Goal: Information Seeking & Learning: Check status

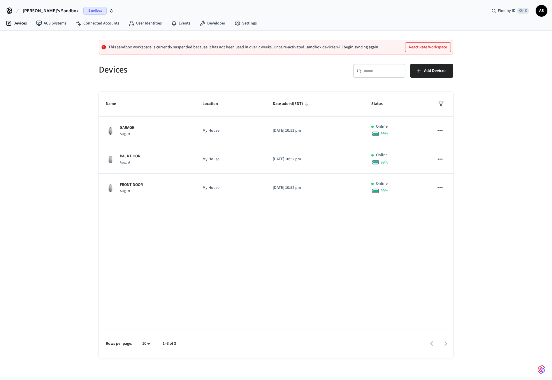
click at [83, 9] on span "Sandbox" at bounding box center [94, 11] width 23 height 8
click at [48, 49] on div "Stellar Production" at bounding box center [47, 49] width 80 height 8
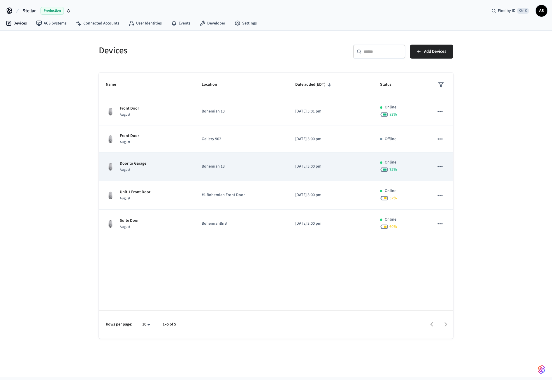
click at [191, 180] on td "Door to Garage August" at bounding box center [147, 166] width 96 height 29
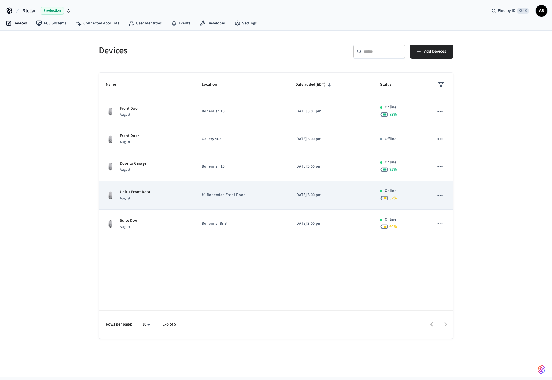
click at [157, 204] on td "Unit 1 Front Door August" at bounding box center [147, 195] width 96 height 29
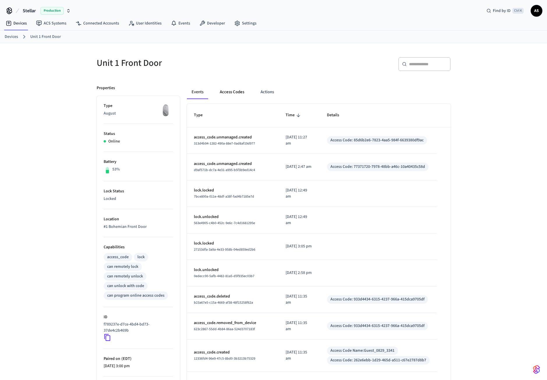
click at [224, 93] on button "Access Codes" at bounding box center [232, 92] width 34 height 14
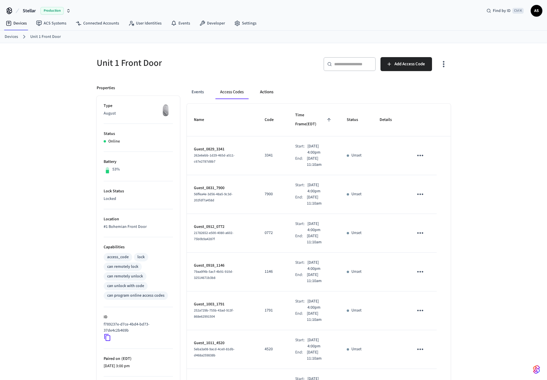
click at [271, 90] on button "Actions" at bounding box center [266, 92] width 23 height 14
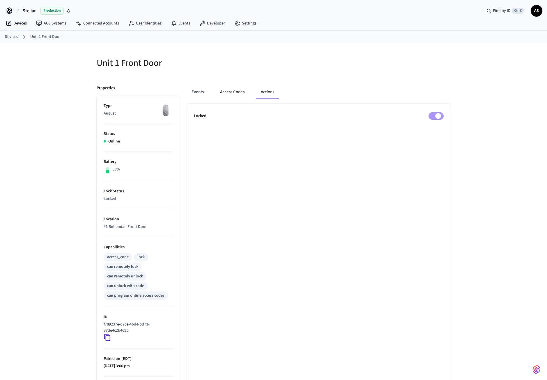
click at [236, 96] on button "Access Codes" at bounding box center [233, 92] width 34 height 14
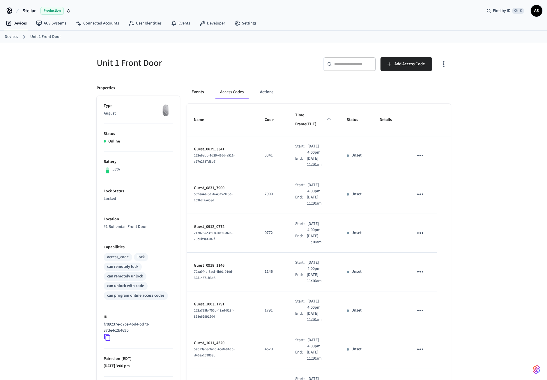
click at [190, 86] on button "Events" at bounding box center [198, 92] width 22 height 14
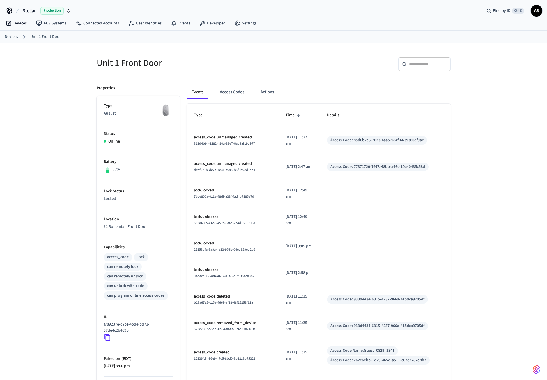
click at [350, 138] on div "Access Code: 85d6b2e6-7823-4aa5-984f-6639380df9ac" at bounding box center [377, 140] width 93 height 6
click at [221, 94] on button "Access Codes" at bounding box center [232, 92] width 34 height 14
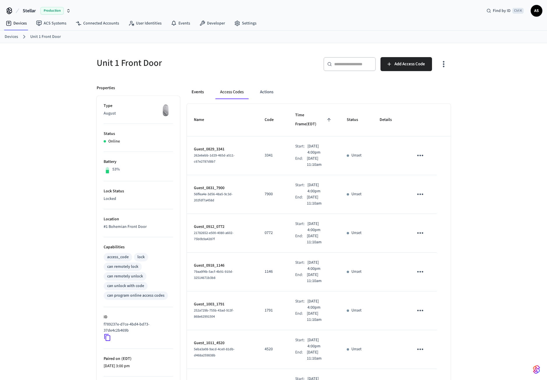
click at [199, 93] on button "Events" at bounding box center [198, 92] width 22 height 14
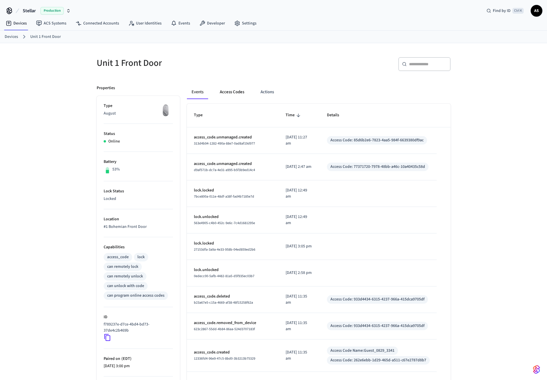
click at [233, 93] on button "Access Codes" at bounding box center [232, 92] width 34 height 14
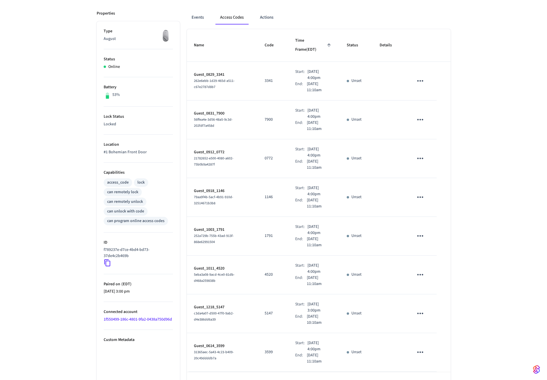
scroll to position [86, 0]
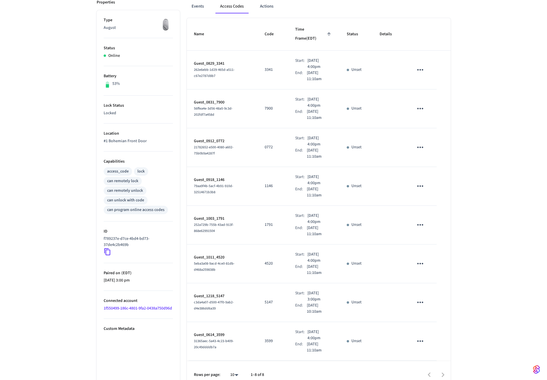
click at [444, 368] on div at bounding box center [360, 375] width 180 height 14
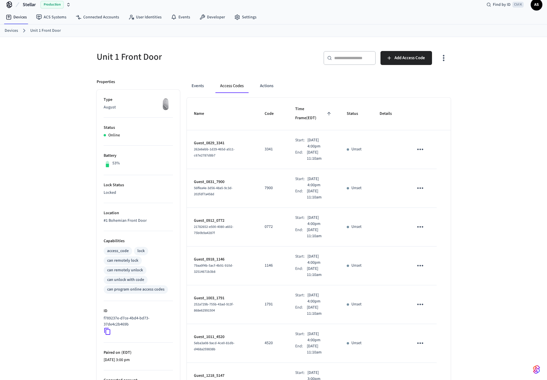
scroll to position [0, 0]
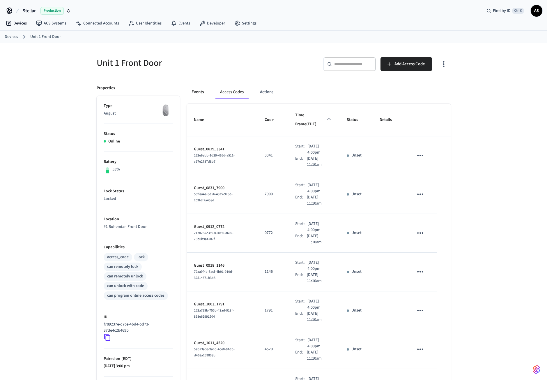
click at [198, 89] on button "Events" at bounding box center [198, 92] width 22 height 14
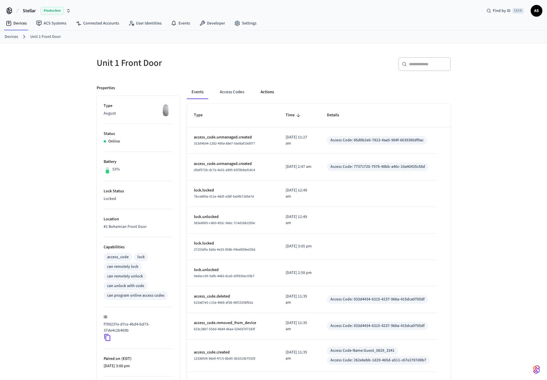
click at [264, 97] on button "Actions" at bounding box center [267, 92] width 23 height 14
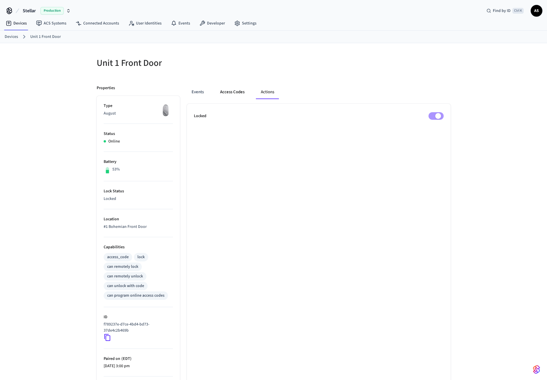
click at [241, 93] on button "Access Codes" at bounding box center [233, 92] width 34 height 14
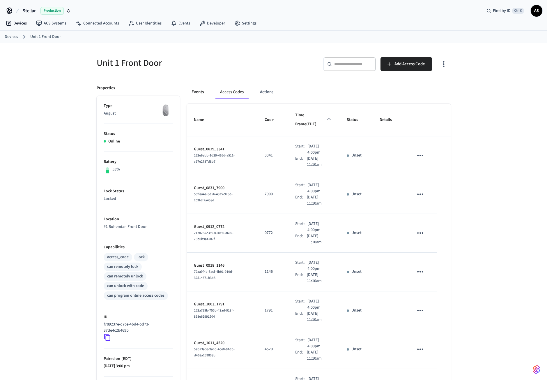
click at [202, 95] on button "Events" at bounding box center [198, 92] width 22 height 14
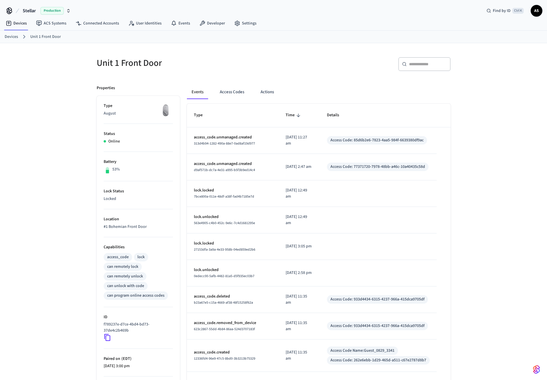
click at [13, 39] on link "Devices" at bounding box center [11, 37] width 13 height 6
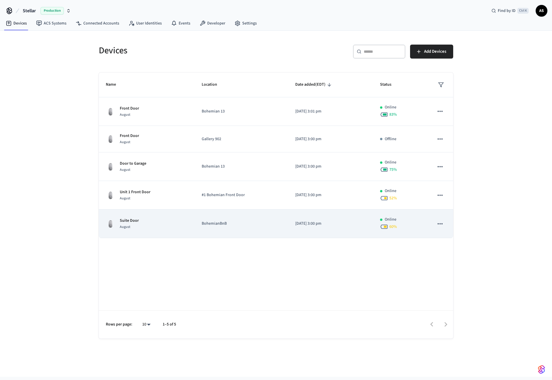
click at [147, 225] on div "Suite Door August" at bounding box center [147, 224] width 82 height 12
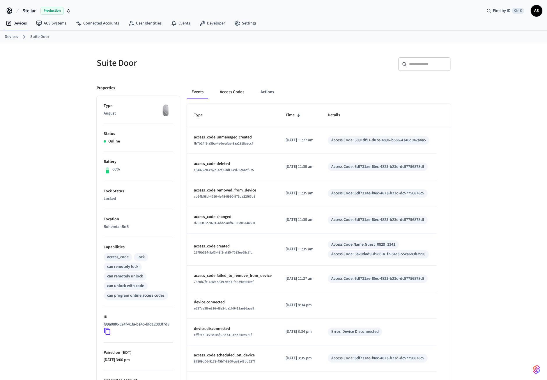
click at [227, 92] on button "Access Codes" at bounding box center [232, 92] width 34 height 14
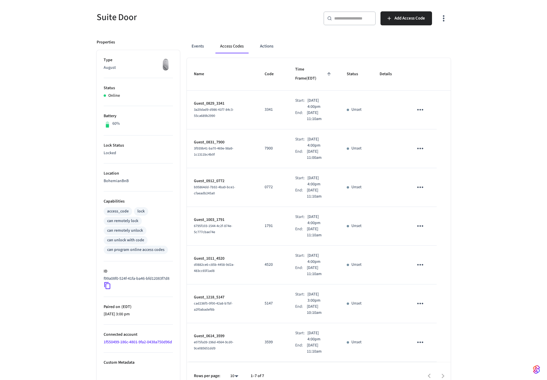
scroll to position [47, 0]
click at [121, 16] on h5 "Suite Door" at bounding box center [184, 16] width 174 height 12
